Goal: Task Accomplishment & Management: Use online tool/utility

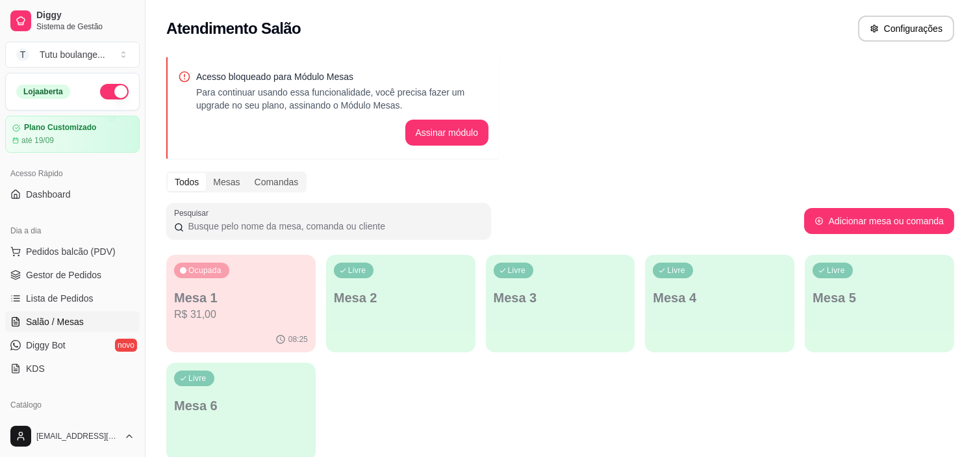
scroll to position [144, 0]
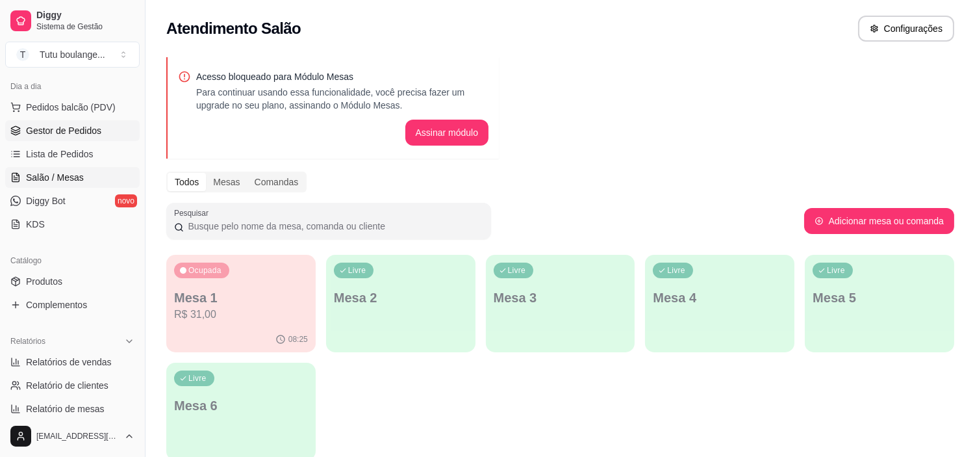
click at [76, 127] on span "Gestor de Pedidos" at bounding box center [63, 130] width 75 height 13
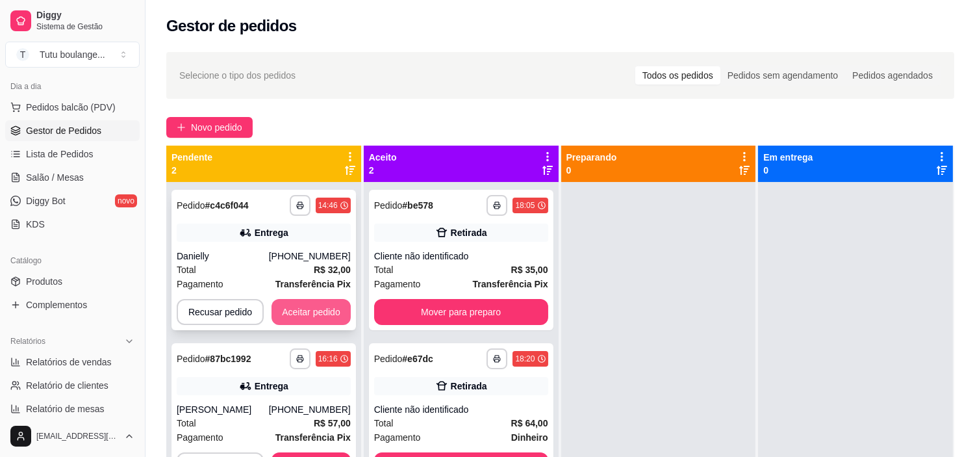
click at [312, 312] on button "Aceitar pedido" at bounding box center [310, 312] width 79 height 26
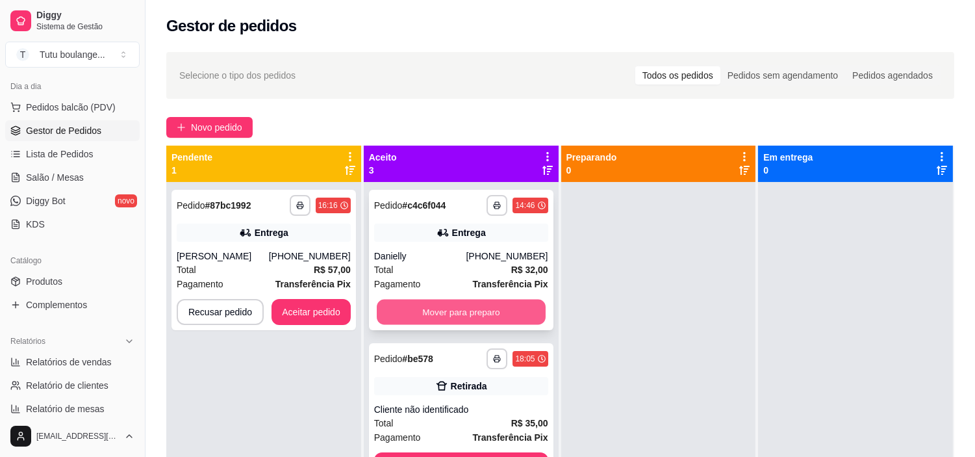
click at [478, 312] on button "Mover para preparo" at bounding box center [461, 311] width 169 height 25
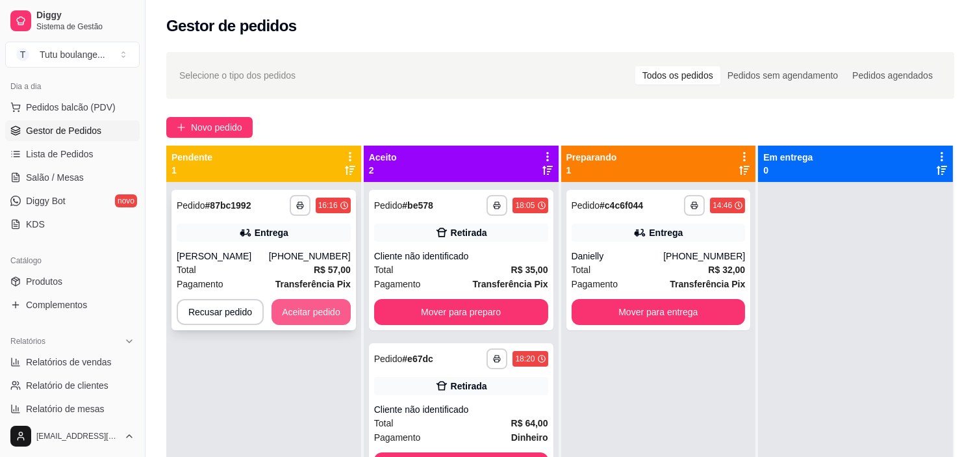
click at [317, 316] on button "Aceitar pedido" at bounding box center [310, 312] width 79 height 26
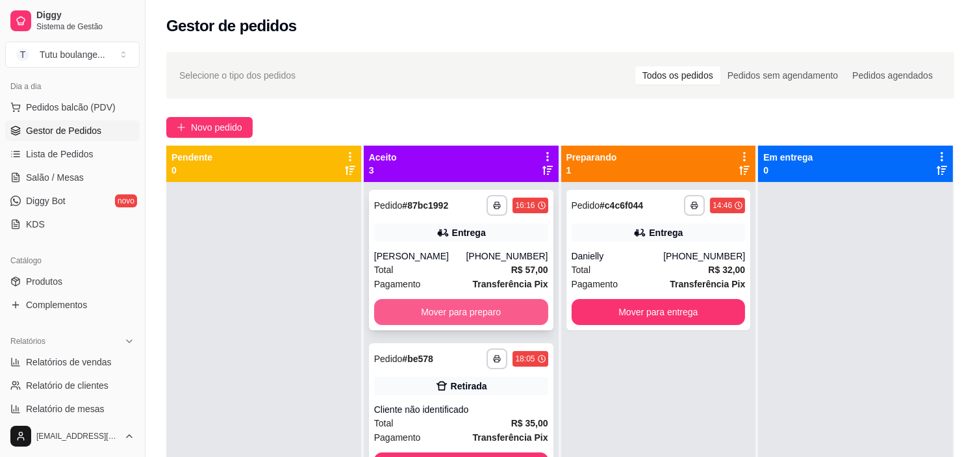
click at [463, 309] on button "Mover para preparo" at bounding box center [461, 312] width 174 height 26
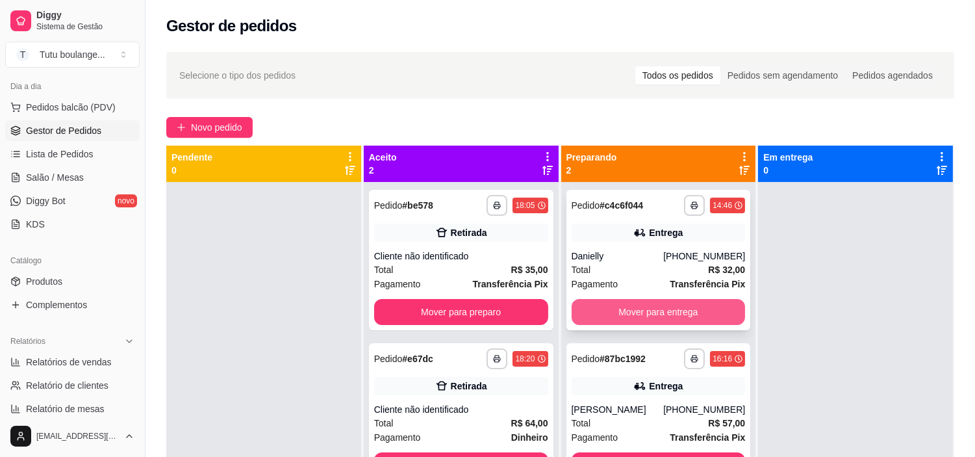
click at [618, 313] on button "Mover para entrega" at bounding box center [659, 312] width 174 height 26
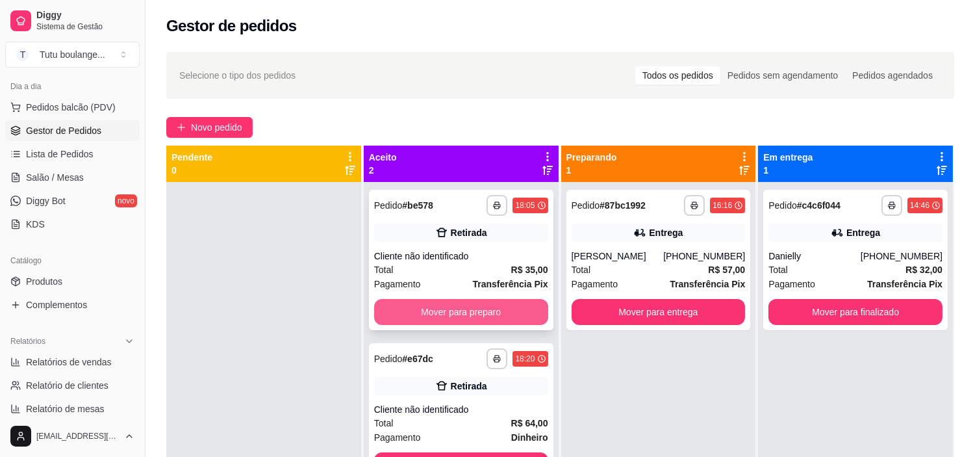
click at [522, 320] on button "Mover para preparo" at bounding box center [461, 312] width 174 height 26
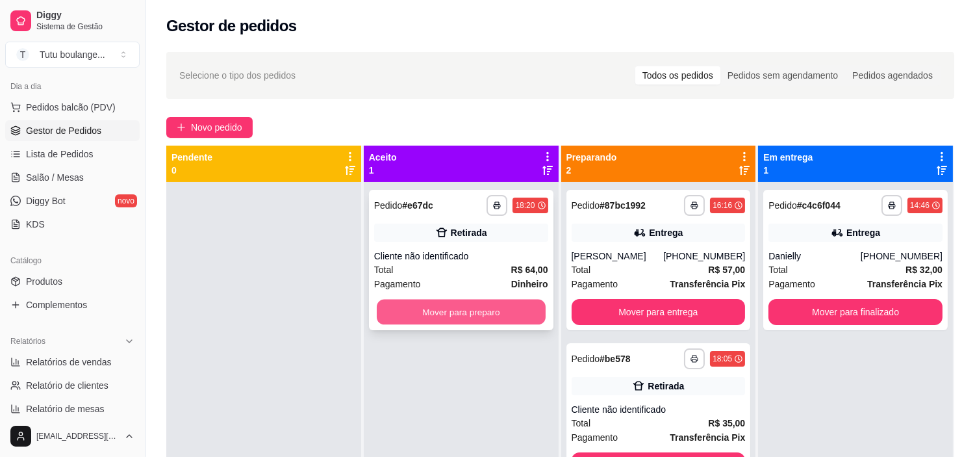
click at [497, 306] on button "Mover para preparo" at bounding box center [461, 311] width 169 height 25
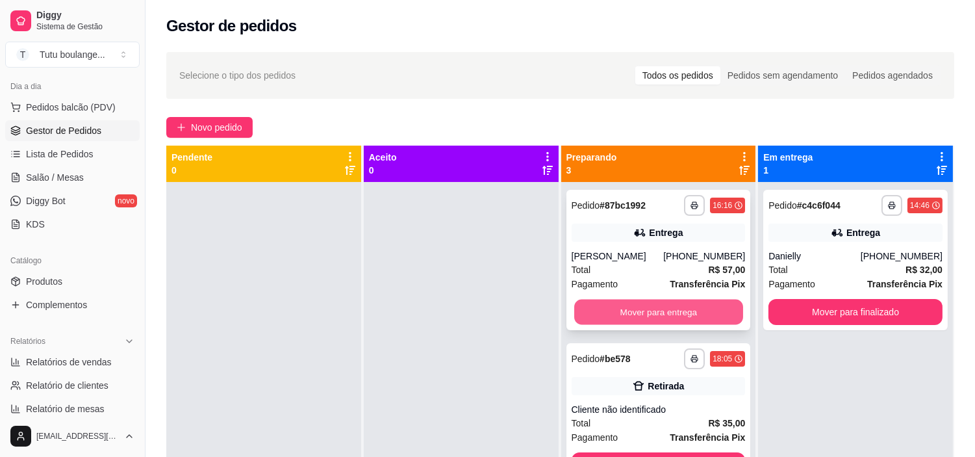
click at [594, 303] on button "Mover para entrega" at bounding box center [658, 311] width 169 height 25
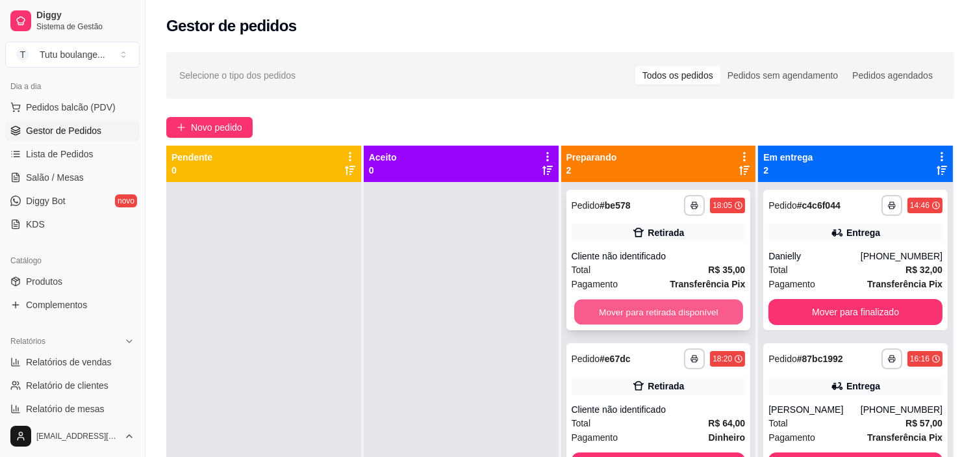
click at [722, 309] on button "Mover para retirada disponível" at bounding box center [658, 311] width 169 height 25
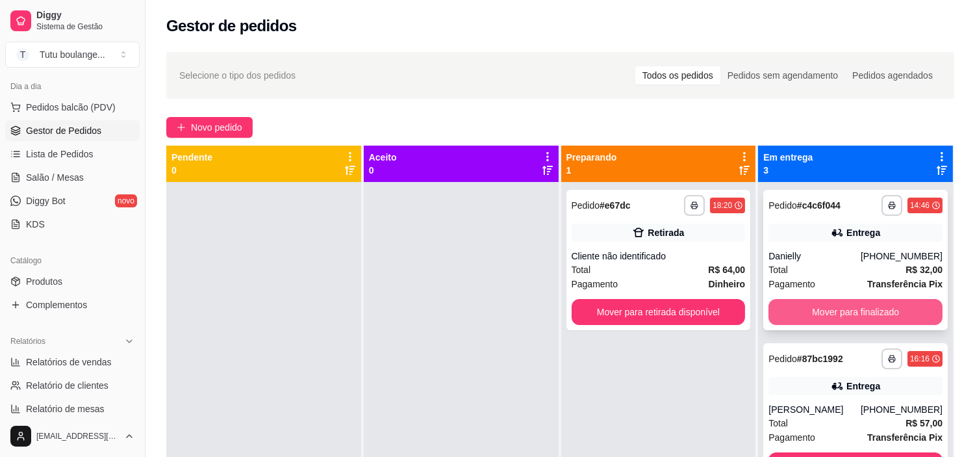
click at [848, 314] on button "Mover para finalizado" at bounding box center [855, 312] width 174 height 26
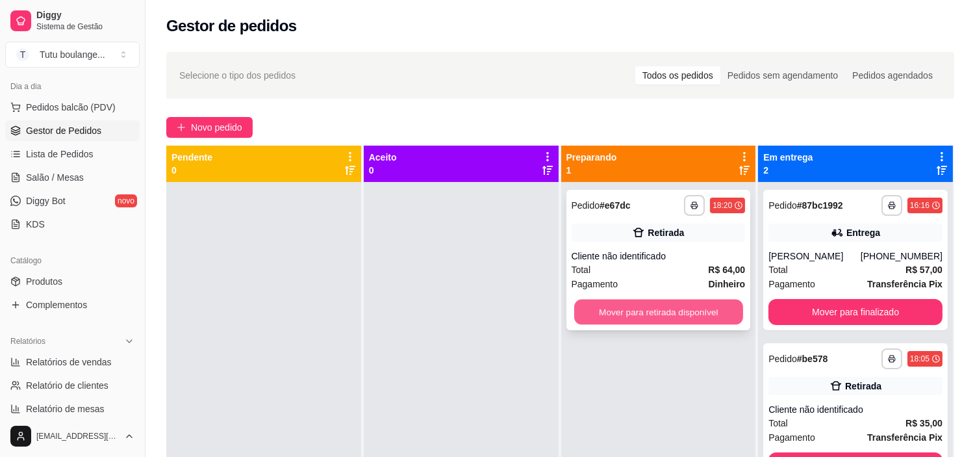
click at [716, 314] on button "Mover para retirada disponível" at bounding box center [658, 311] width 169 height 25
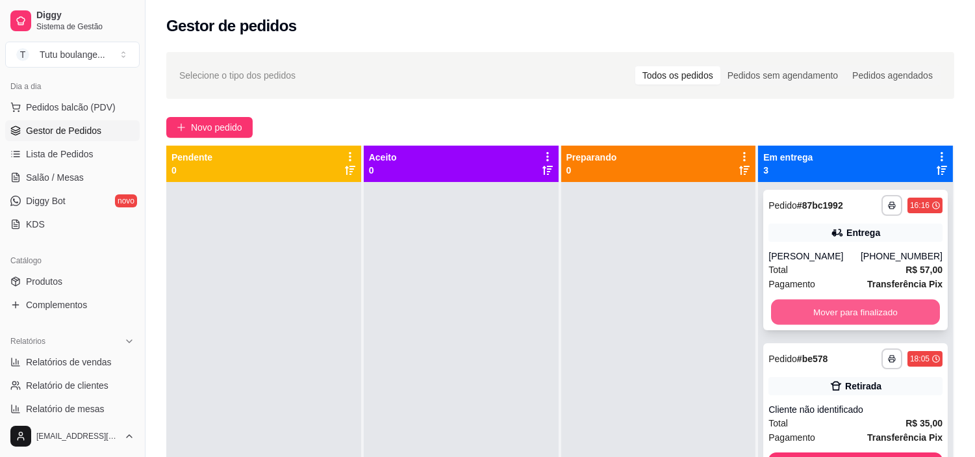
click at [846, 307] on button "Mover para finalizado" at bounding box center [855, 311] width 169 height 25
click at [842, 313] on button "Mover para finalizado" at bounding box center [855, 312] width 174 height 26
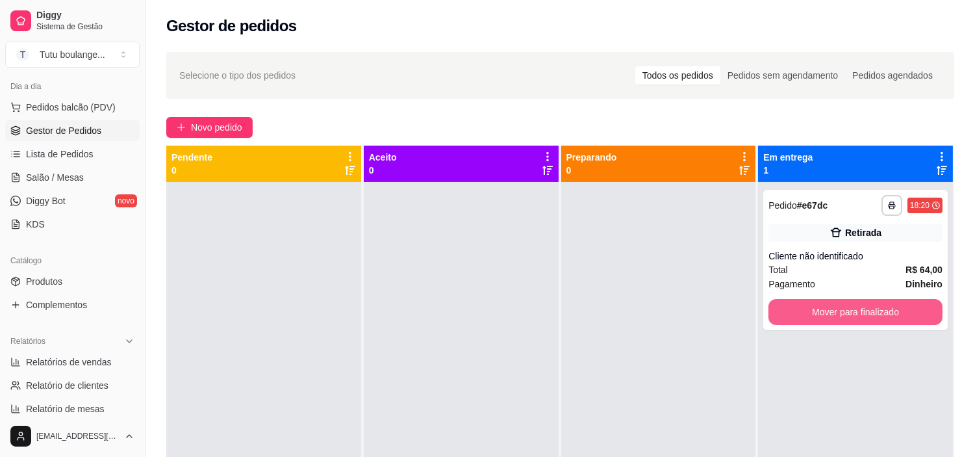
click at [842, 313] on button "Mover para finalizado" at bounding box center [855, 312] width 174 height 26
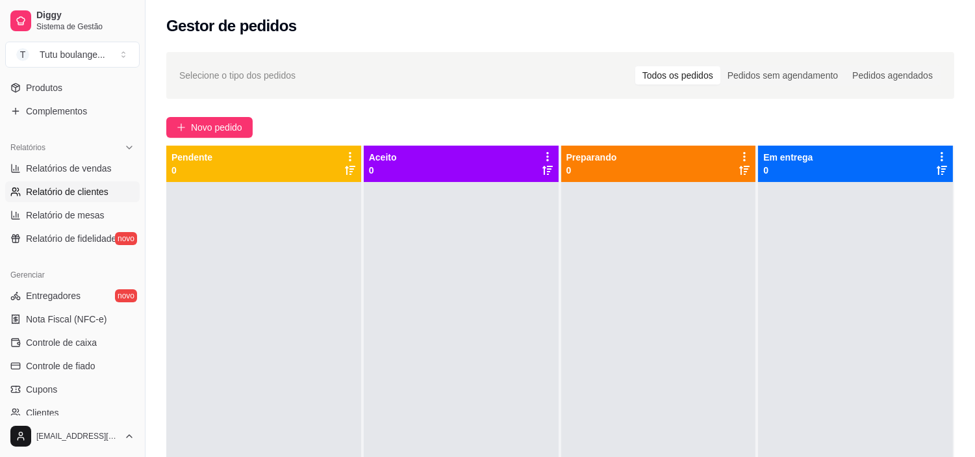
scroll to position [360, 0]
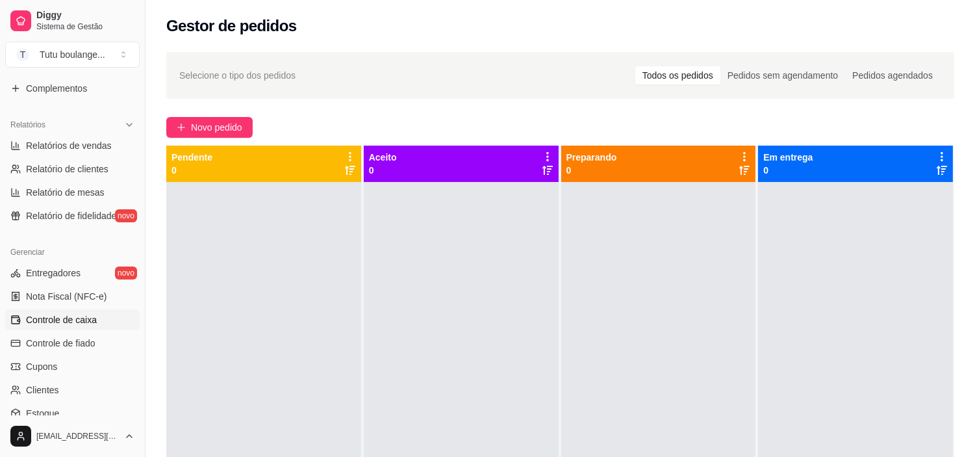
click at [86, 317] on span "Controle de caixa" at bounding box center [61, 319] width 71 height 13
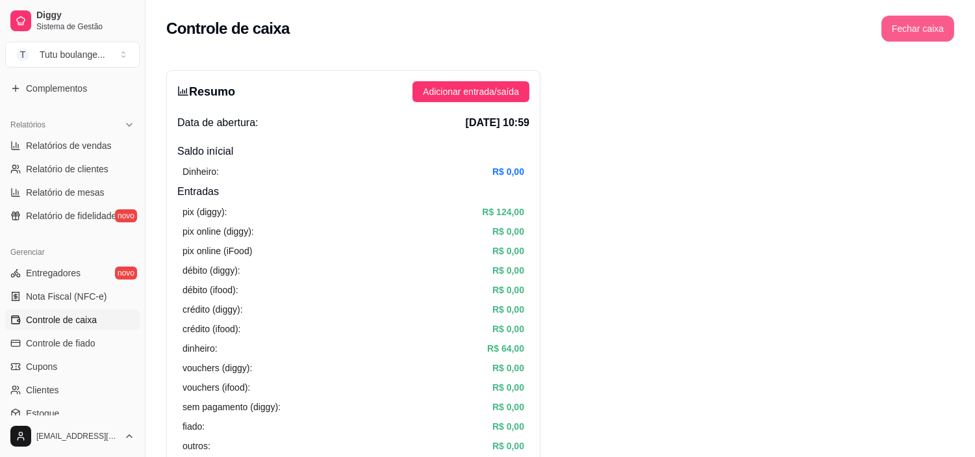
click at [916, 28] on button "Fechar caixa" at bounding box center [917, 29] width 73 height 26
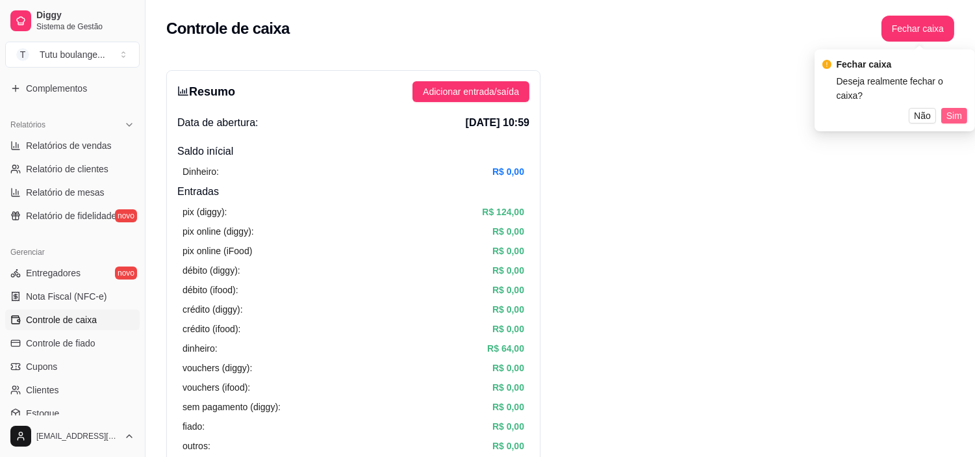
click at [957, 108] on span "Sim" at bounding box center [954, 115] width 16 height 14
